Goal: Information Seeking & Learning: Find specific fact

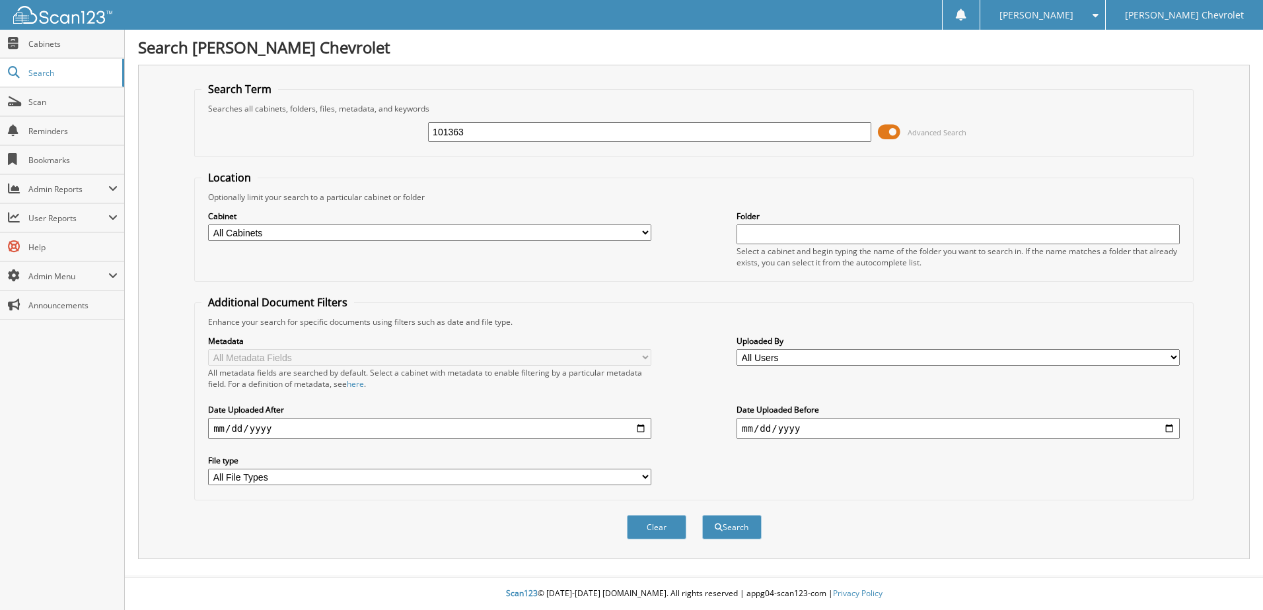
type input "101363"
click at [702, 515] on button "Search" at bounding box center [731, 527] width 59 height 24
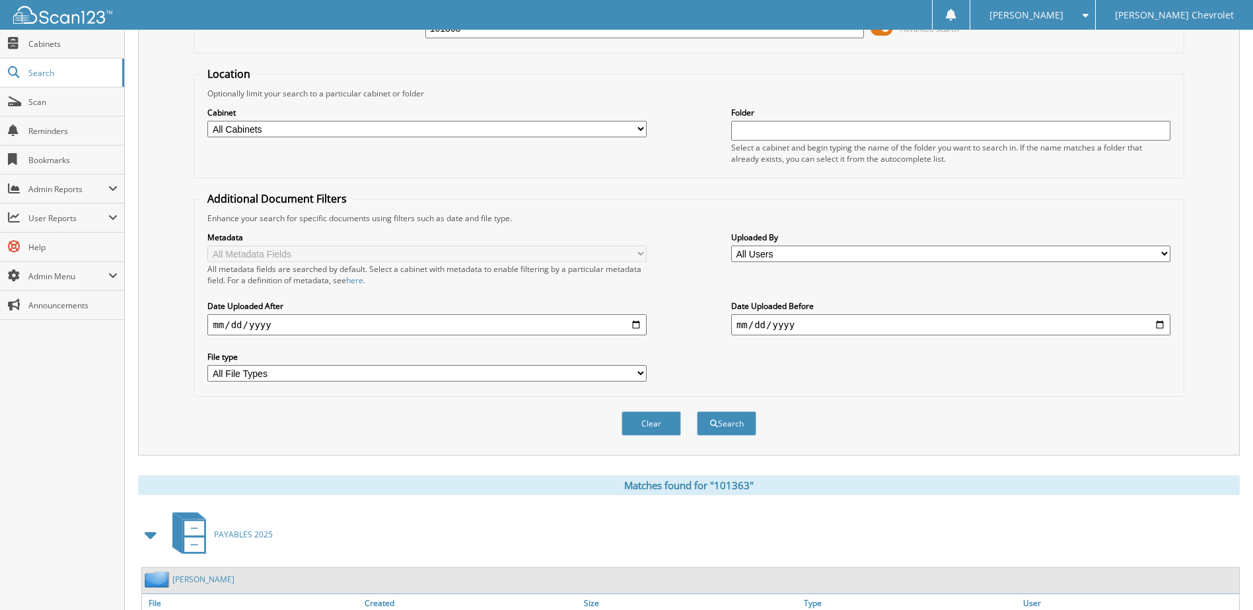
scroll to position [231, 0]
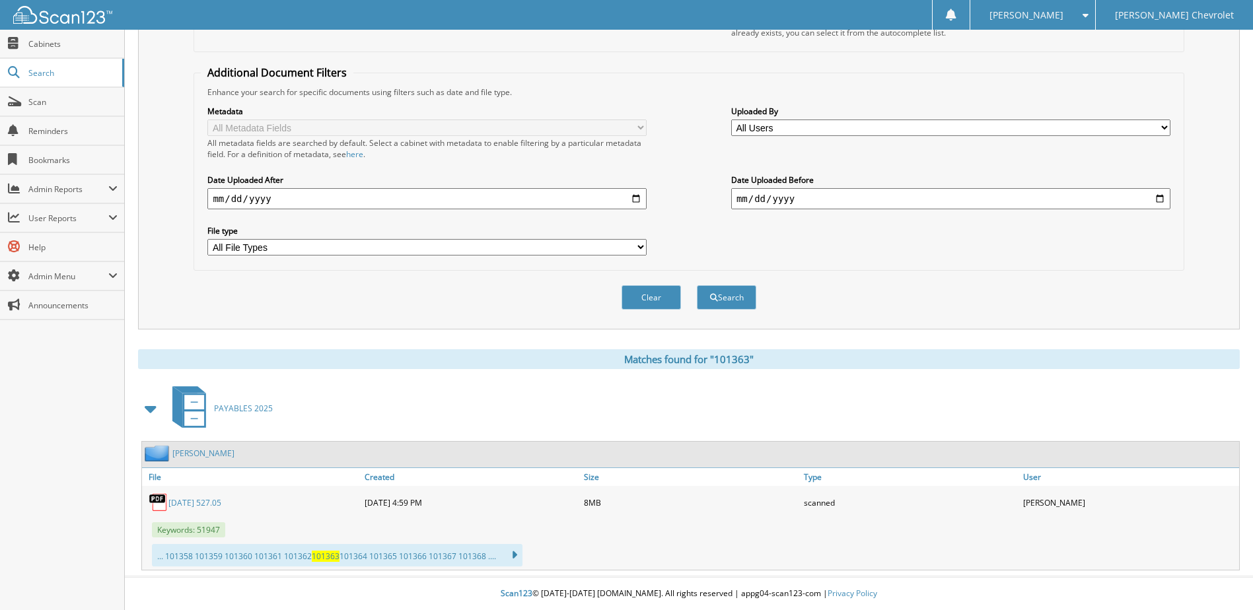
click at [200, 503] on link "7/28/25 527.05" at bounding box center [194, 502] width 53 height 11
click at [653, 307] on button "Clear" at bounding box center [651, 297] width 59 height 24
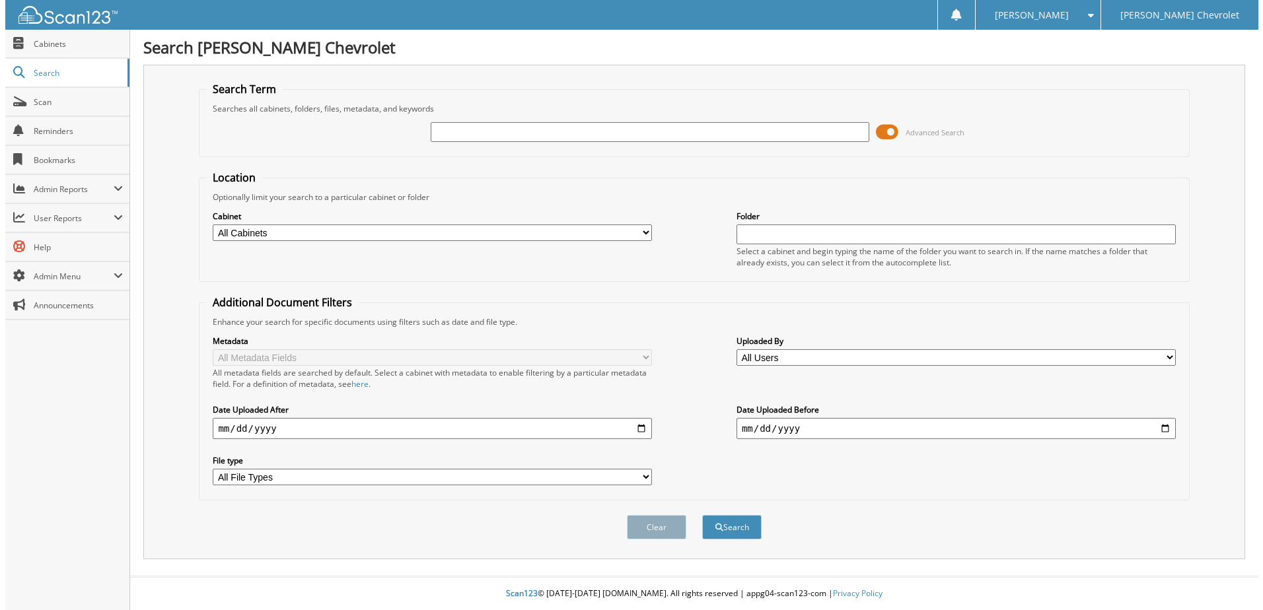
scroll to position [0, 0]
click at [596, 135] on input "text" at bounding box center [649, 132] width 443 height 20
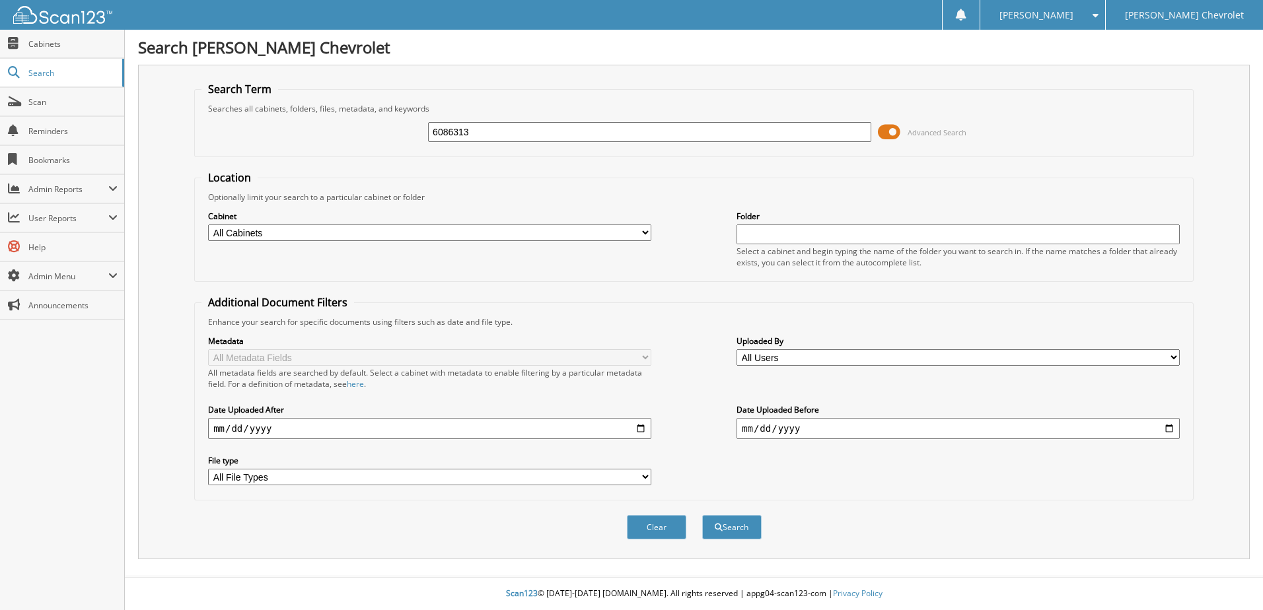
type input "6086313"
click at [702, 515] on button "Search" at bounding box center [731, 527] width 59 height 24
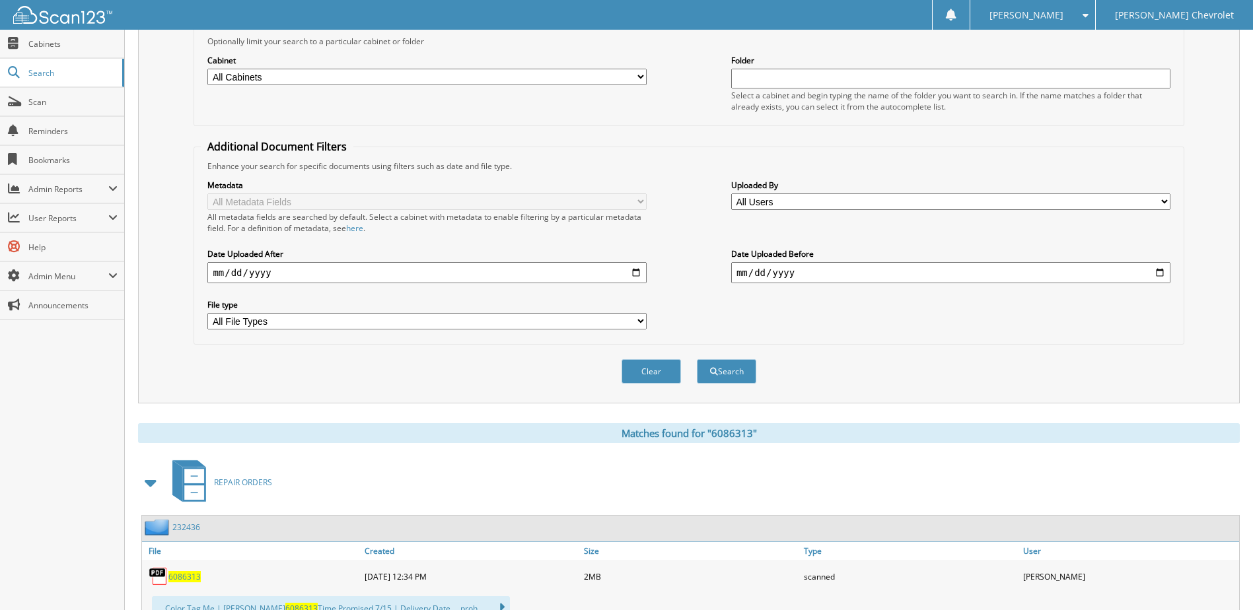
scroll to position [264, 0]
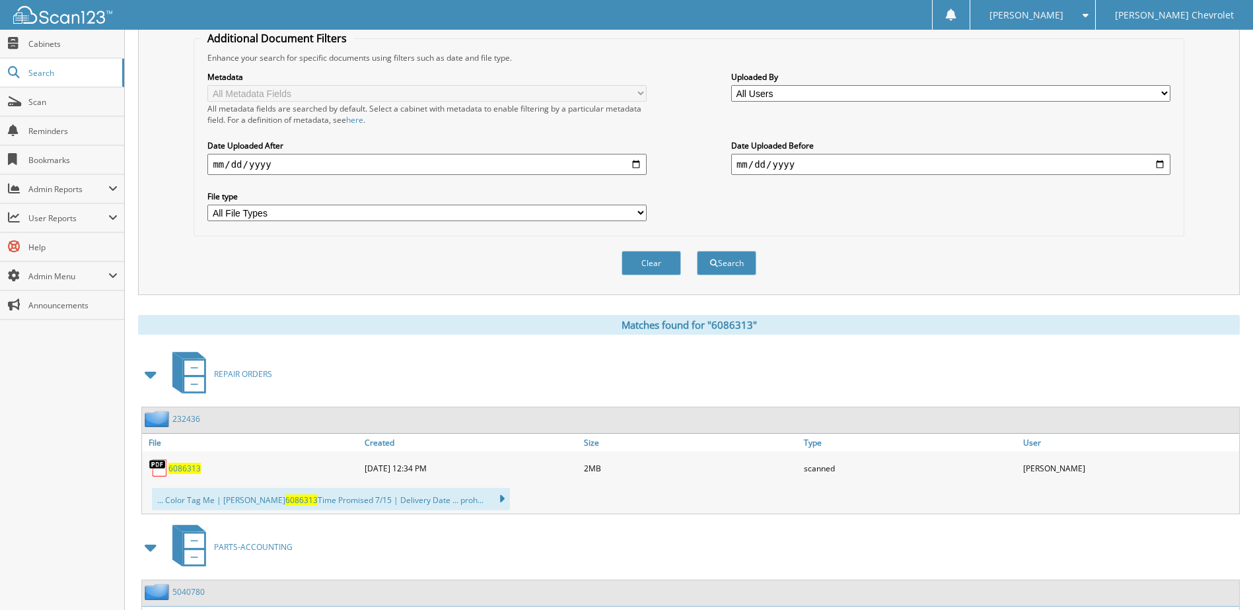
click at [190, 468] on span "6086313" at bounding box center [184, 468] width 32 height 11
